Goal: Transaction & Acquisition: Withdraw file/media

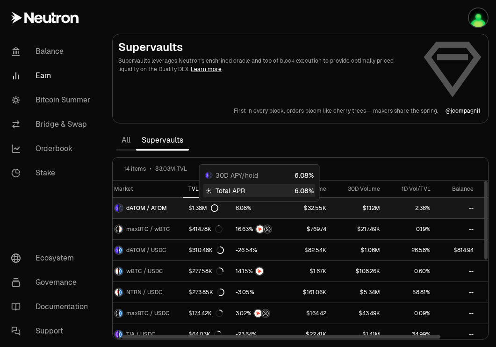
scroll to position [0, 6]
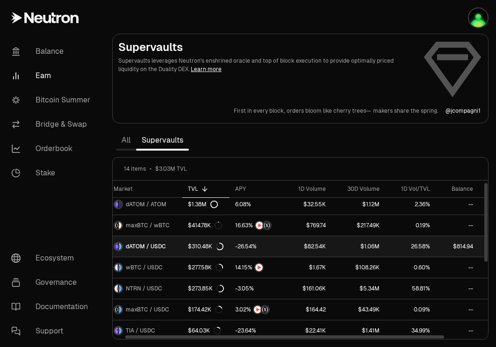
click at [177, 247] on link "dATOM / USDC" at bounding box center [142, 246] width 80 height 21
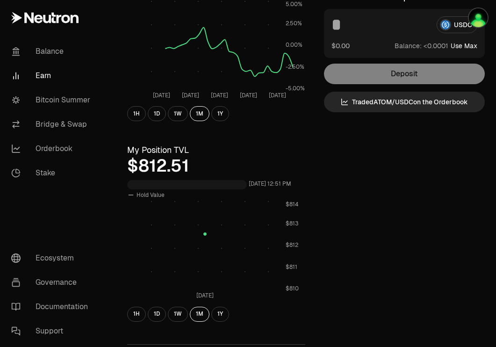
scroll to position [358, 0]
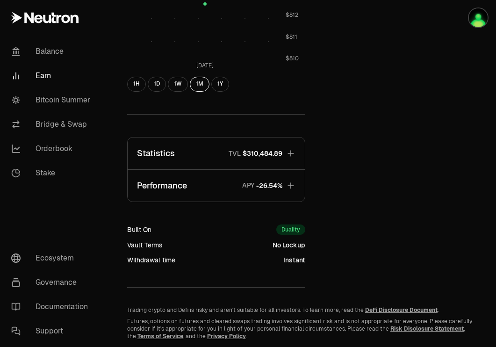
click at [270, 160] on button "Statistics TVL $310,484.89" at bounding box center [216, 153] width 177 height 32
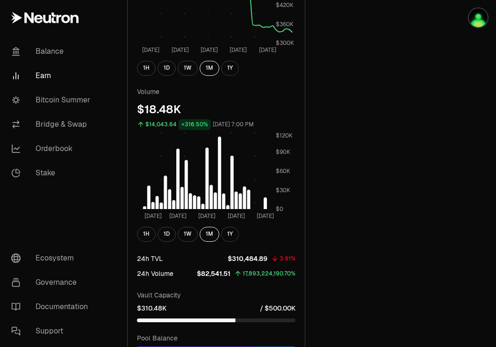
scroll to position [652, 0]
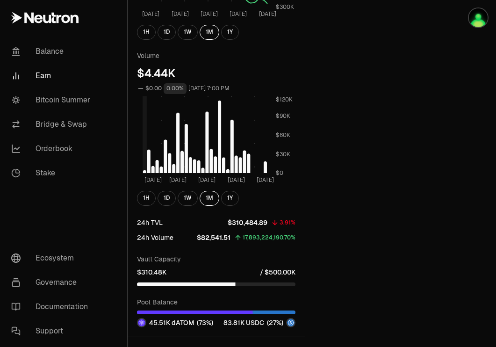
click at [265, 167] on rect at bounding box center [204, 135] width 125 height 78
click at [227, 199] on button "1Y" at bounding box center [230, 198] width 18 height 15
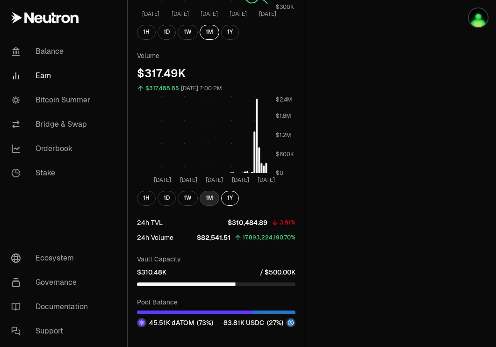
click at [212, 193] on button "1M" at bounding box center [209, 198] width 20 height 15
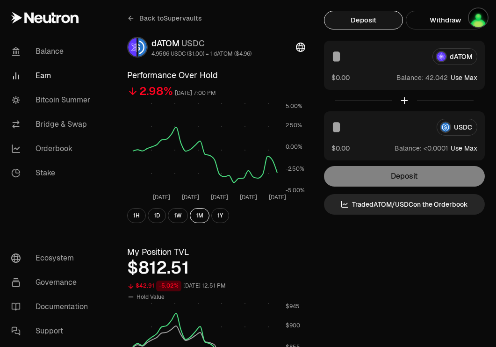
scroll to position [0, 0]
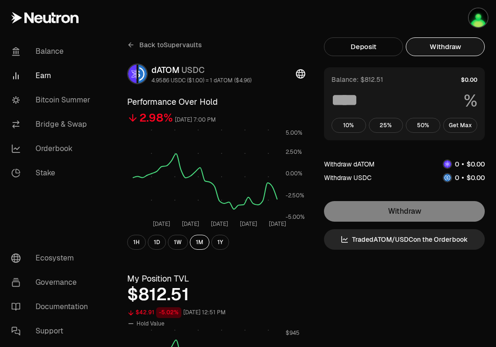
click at [439, 49] on button "Withdraw" at bounding box center [444, 46] width 79 height 19
click at [473, 125] on button "Get Max" at bounding box center [460, 125] width 35 height 15
type input "***"
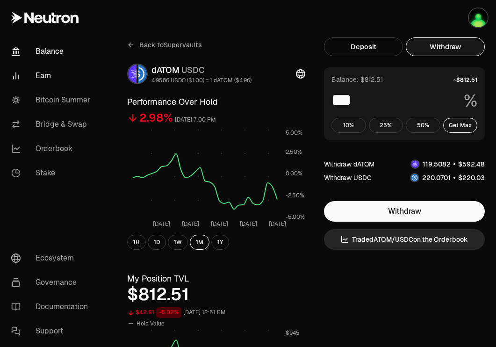
click at [51, 55] on link "Balance" at bounding box center [52, 51] width 97 height 24
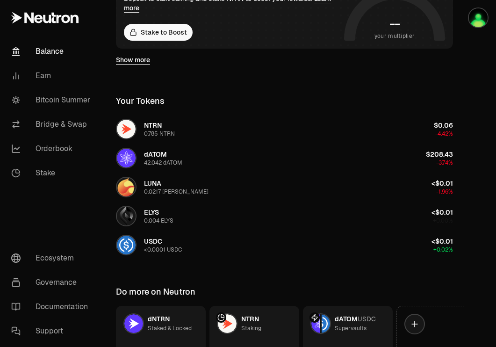
scroll to position [282, 0]
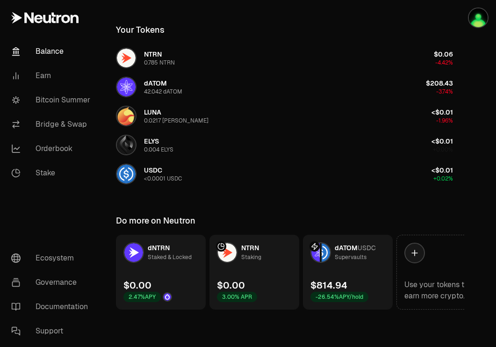
click at [352, 275] on link "dATOM USDC Supervaults $814.94 -26.54% APY/hold" at bounding box center [348, 271] width 90 height 75
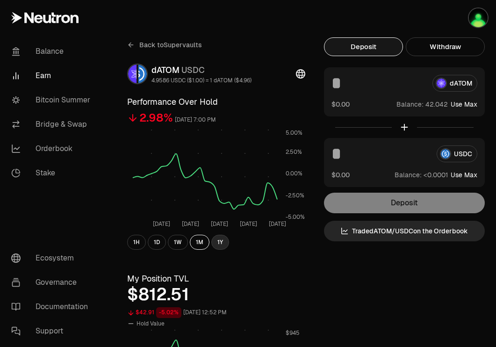
click at [220, 244] on button "1Y" at bounding box center [220, 241] width 18 height 15
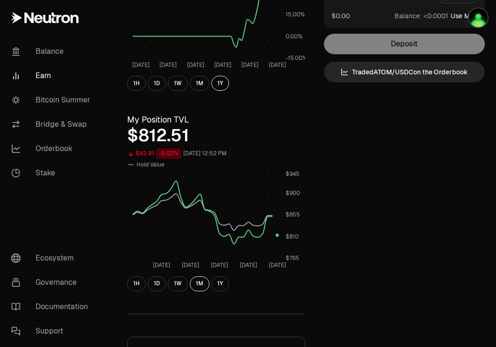
scroll to position [161, 0]
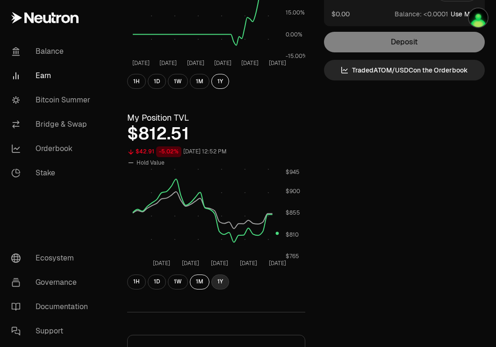
click at [221, 282] on button "1Y" at bounding box center [220, 281] width 18 height 15
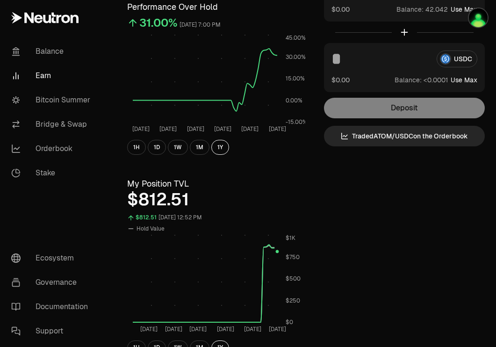
scroll to position [0, 0]
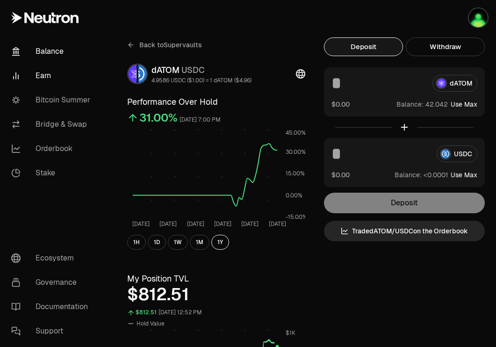
click at [47, 48] on link "Balance" at bounding box center [52, 51] width 97 height 24
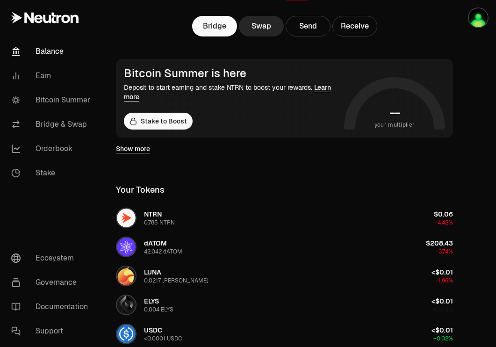
scroll to position [123, 0]
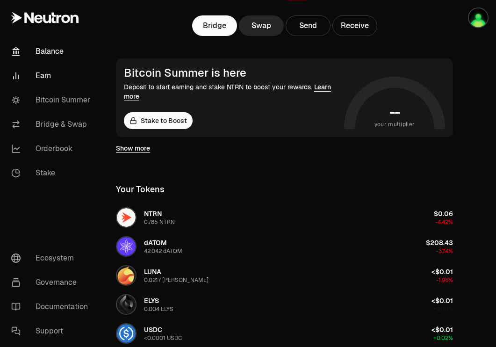
drag, startPoint x: 43, startPoint y: 74, endPoint x: 61, endPoint y: 87, distance: 22.0
click at [43, 74] on link "Earn" at bounding box center [52, 76] width 97 height 24
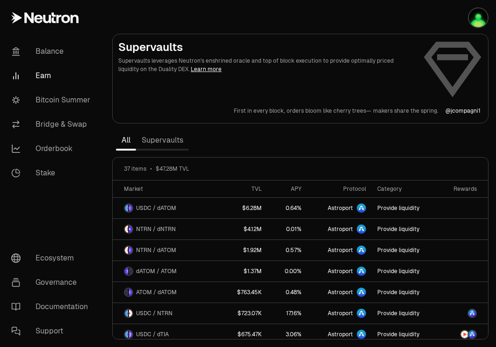
click at [173, 142] on link "Supervaults" at bounding box center [162, 140] width 53 height 19
